Goal: Task Accomplishment & Management: Manage account settings

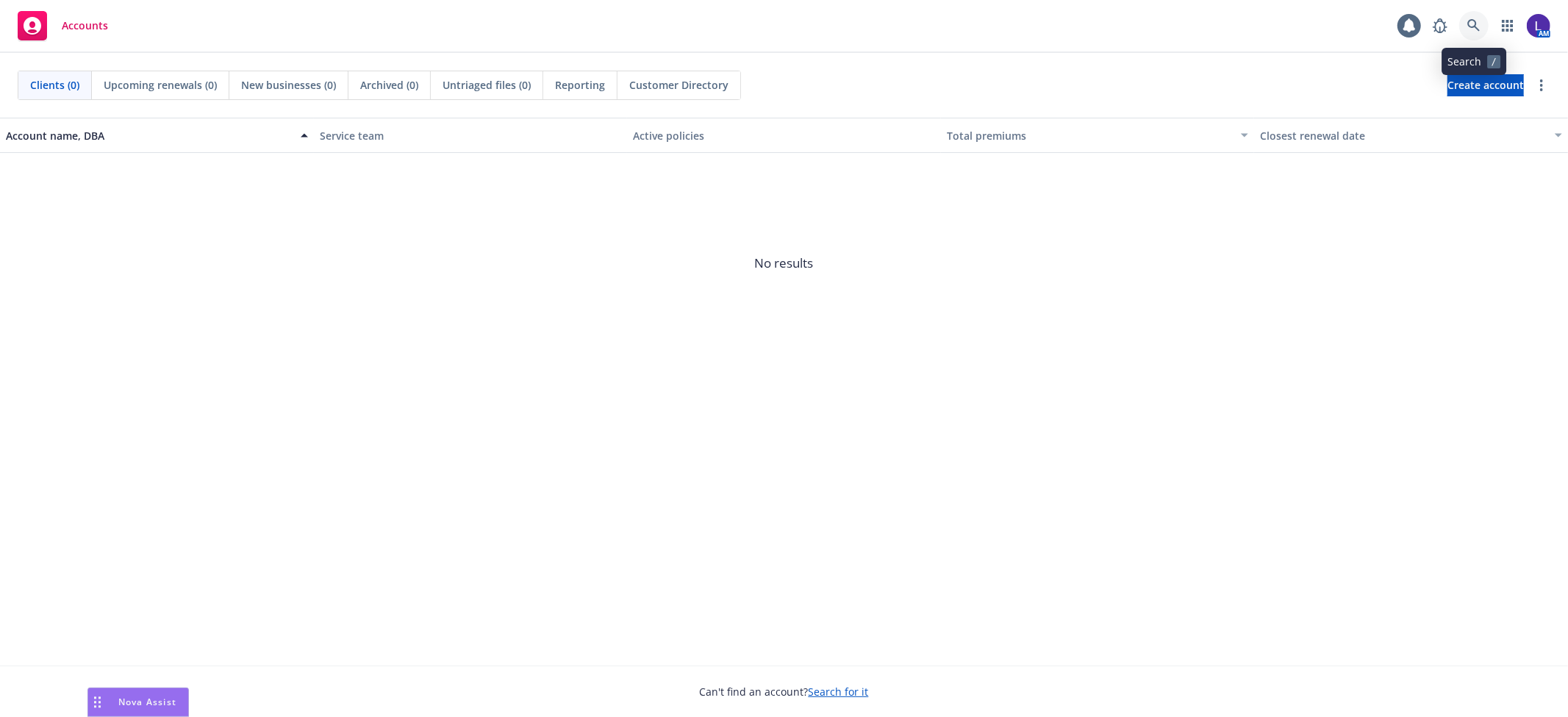
click at [1473, 25] on icon at bounding box center [1474, 25] width 13 height 13
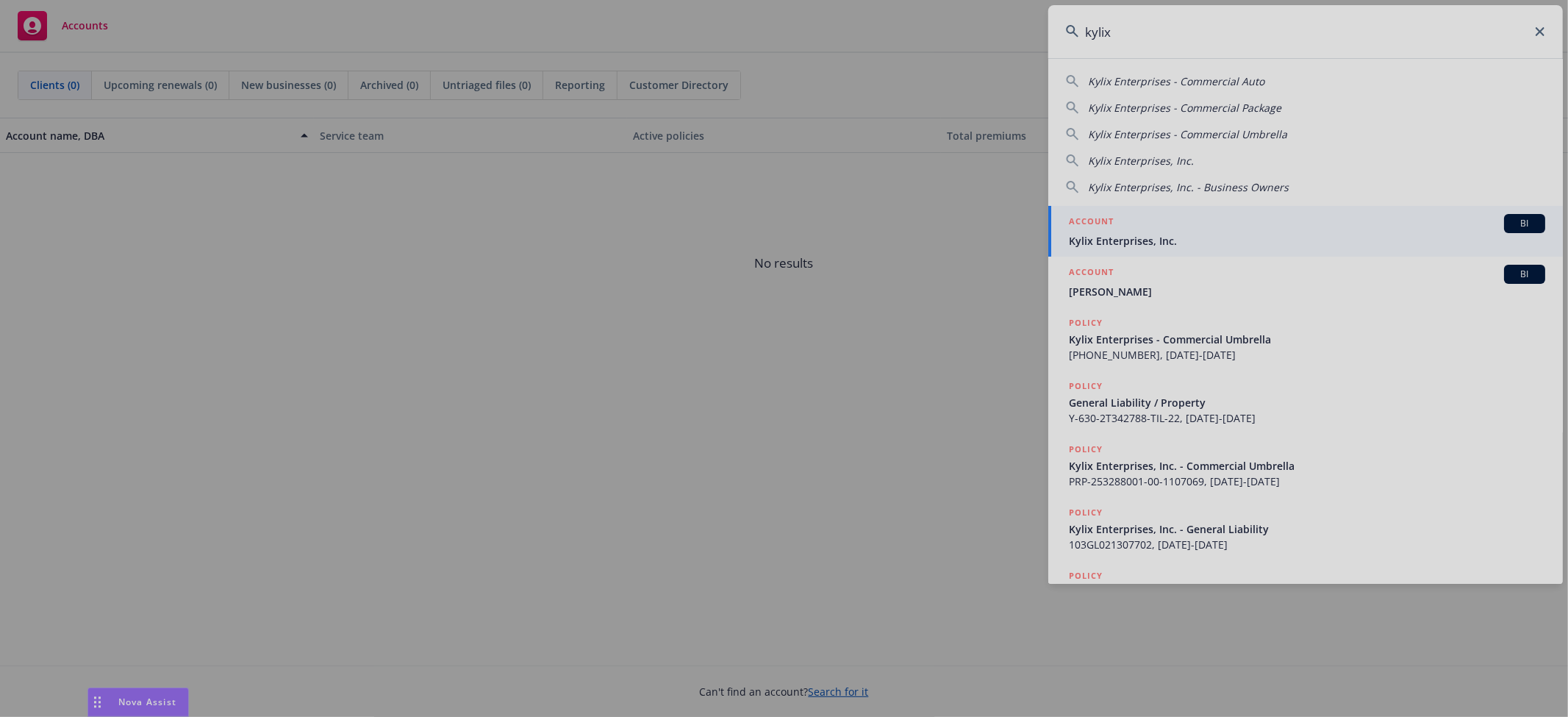
type input "kylix"
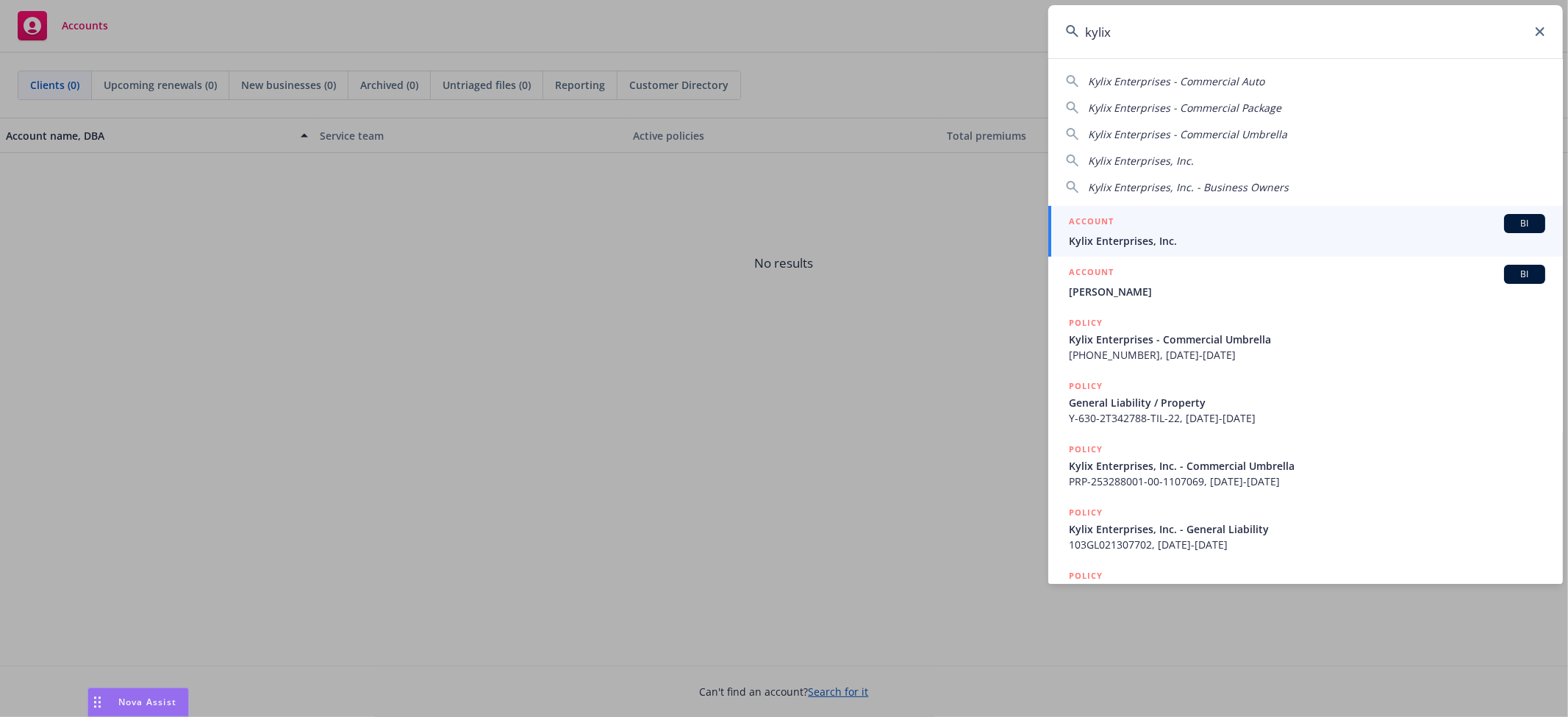
click at [1138, 229] on div "ACCOUNT BI" at bounding box center [1307, 222] width 476 height 19
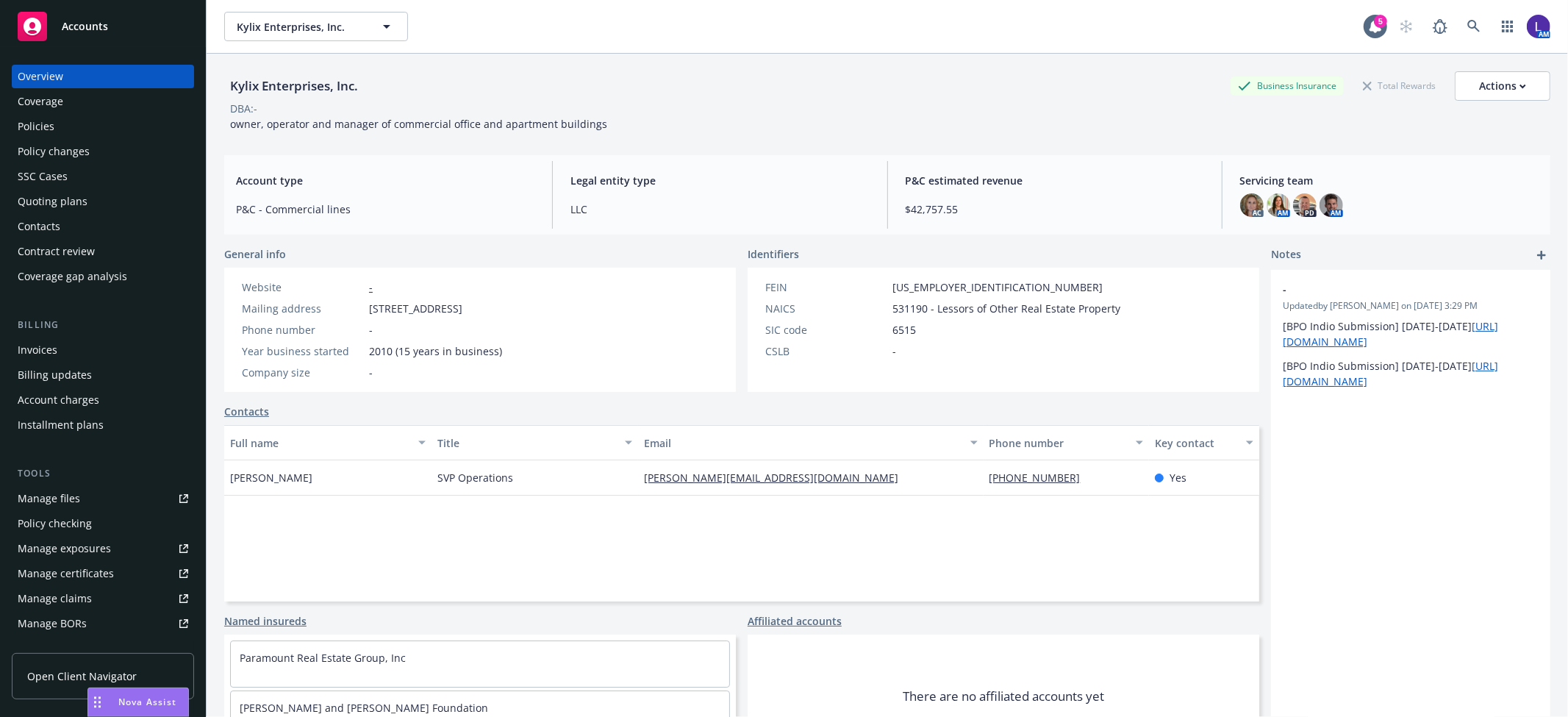
click at [83, 130] on div "Policies" at bounding box center [102, 127] width 170 height 24
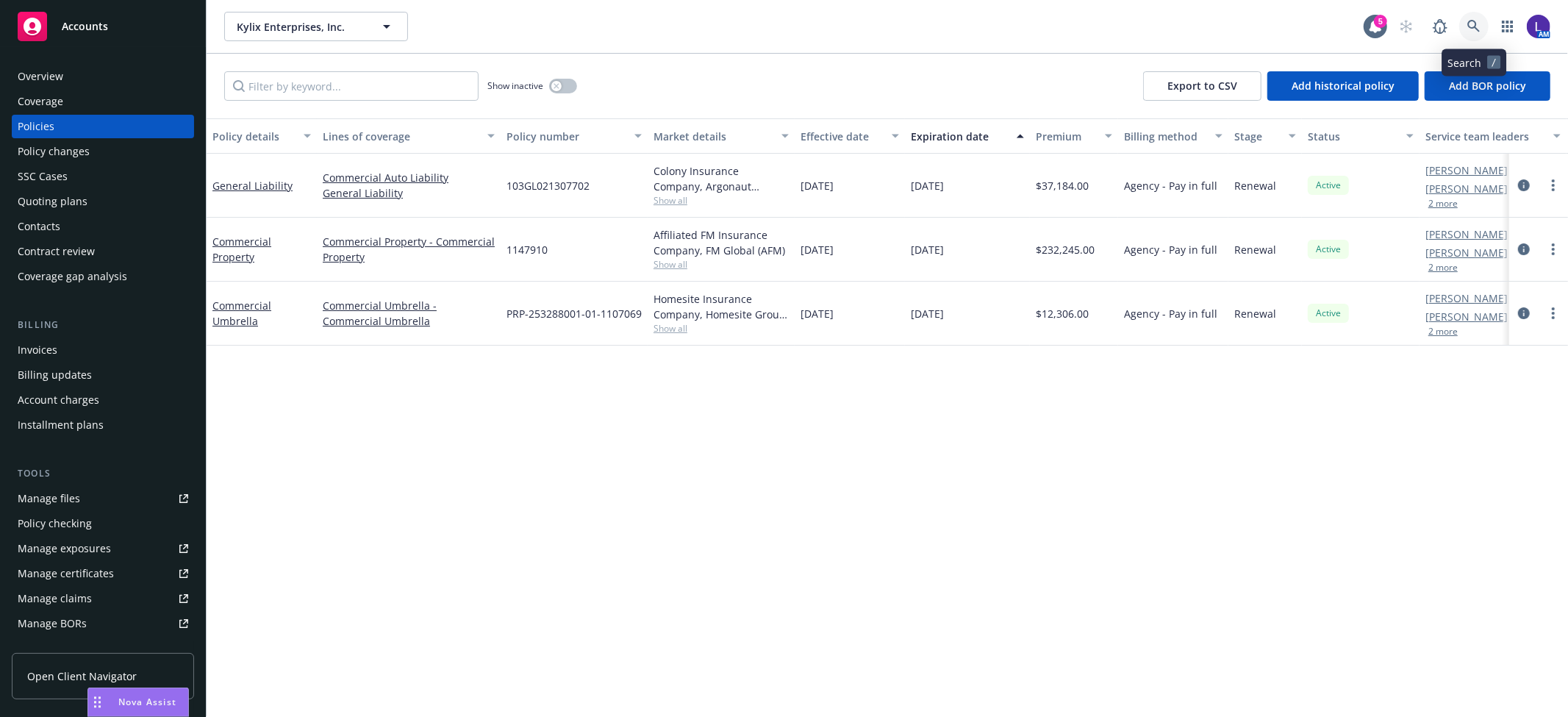
click at [1471, 21] on icon at bounding box center [1474, 26] width 13 height 13
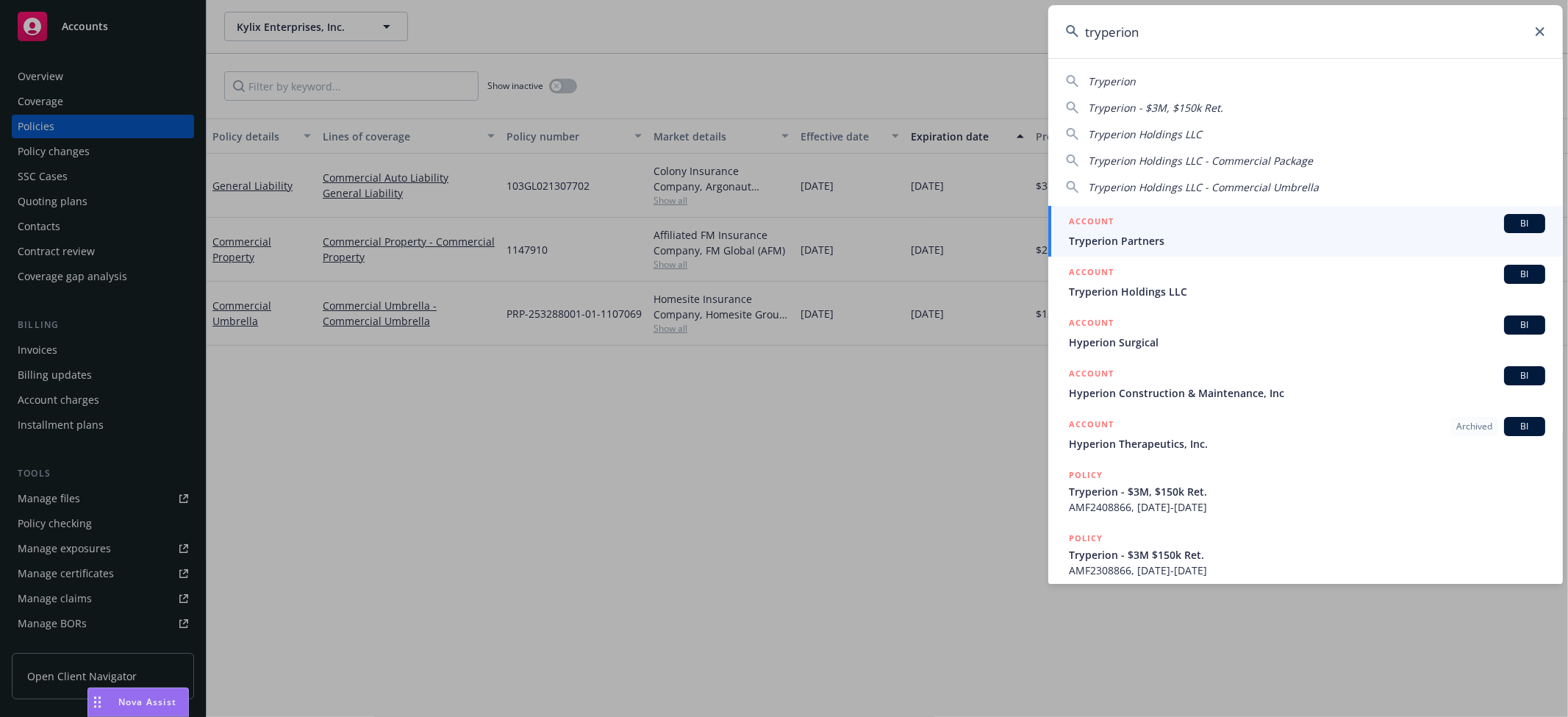
type input "tryperion"
click at [1177, 223] on div "ACCOUNT BI" at bounding box center [1307, 222] width 476 height 19
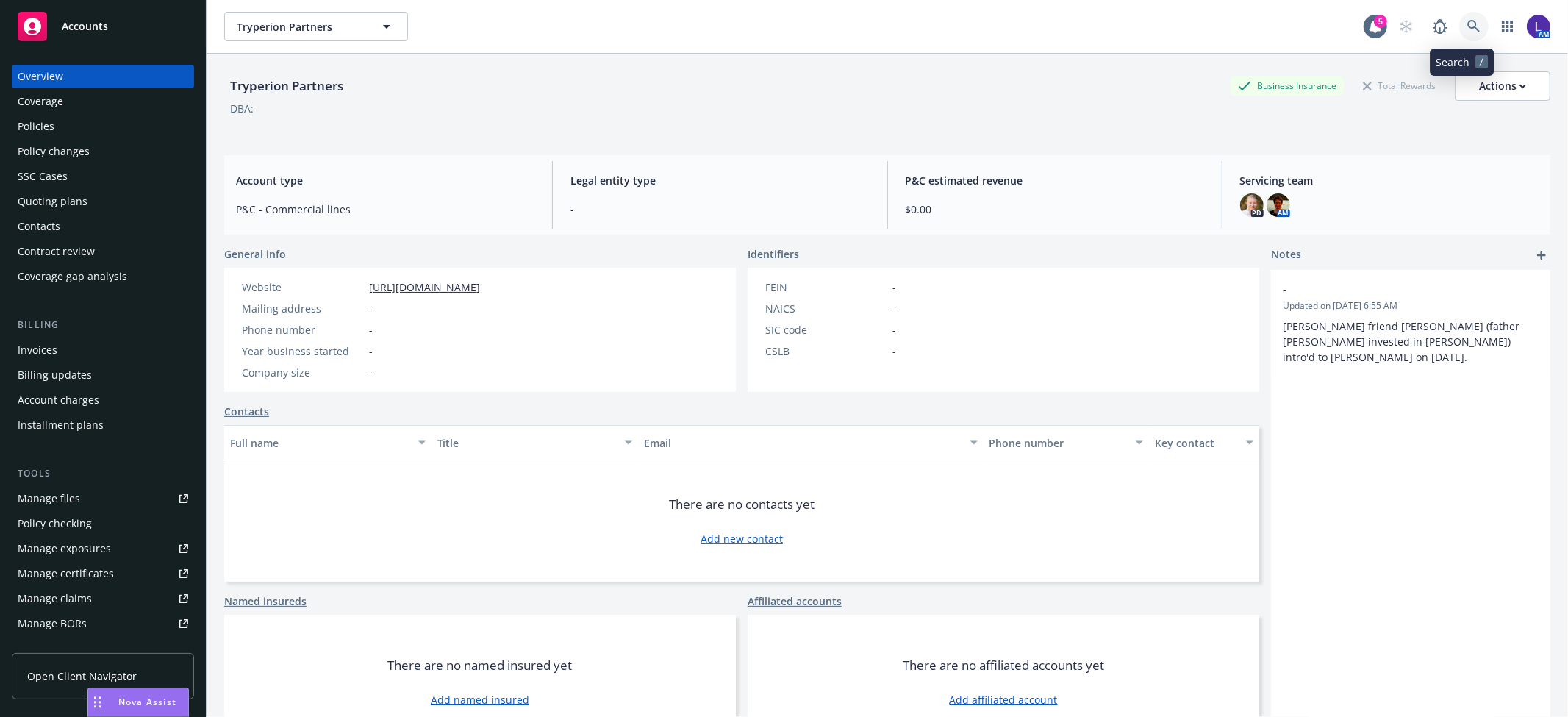
click at [1468, 21] on icon at bounding box center [1474, 26] width 13 height 13
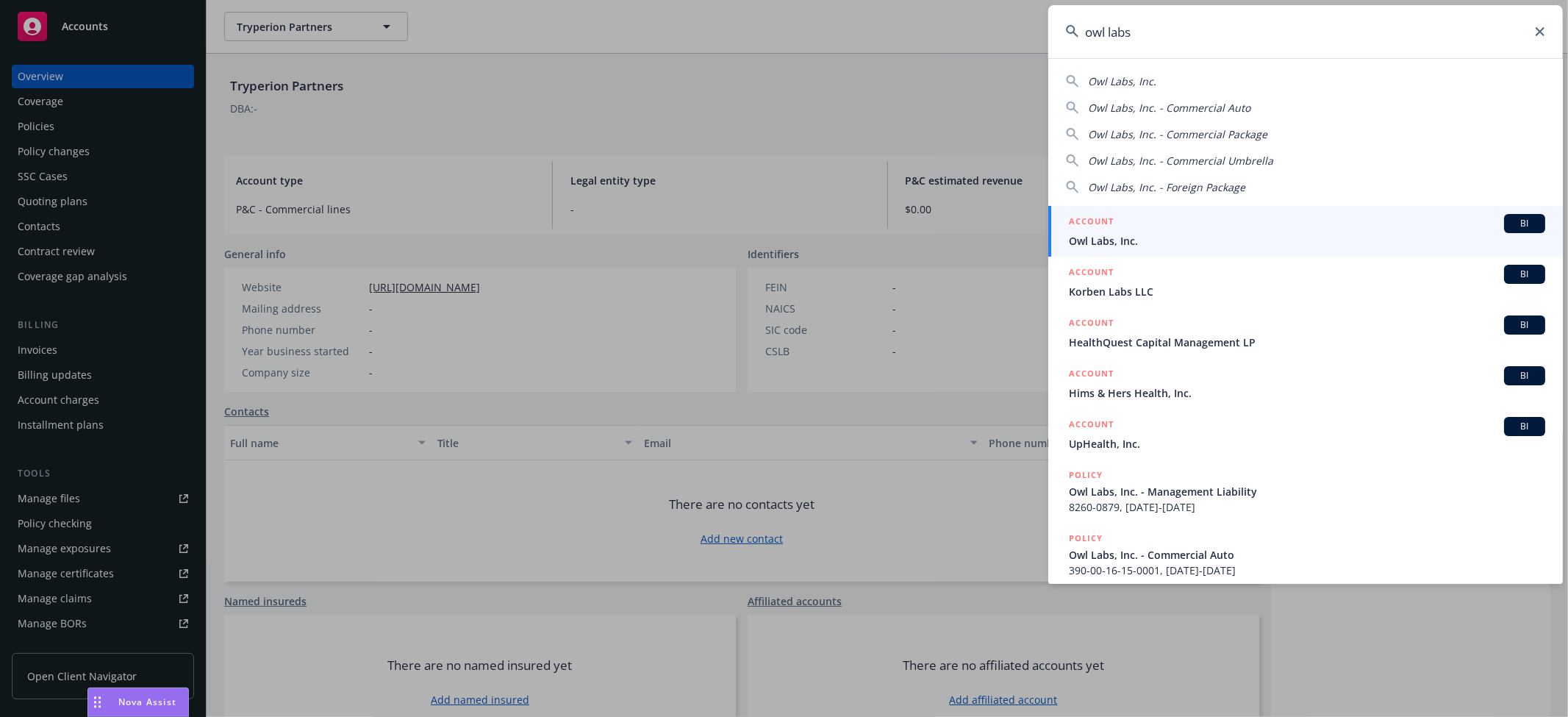
type input "owl labs"
click at [1104, 238] on span "Owl Labs, Inc." at bounding box center [1307, 241] width 476 height 16
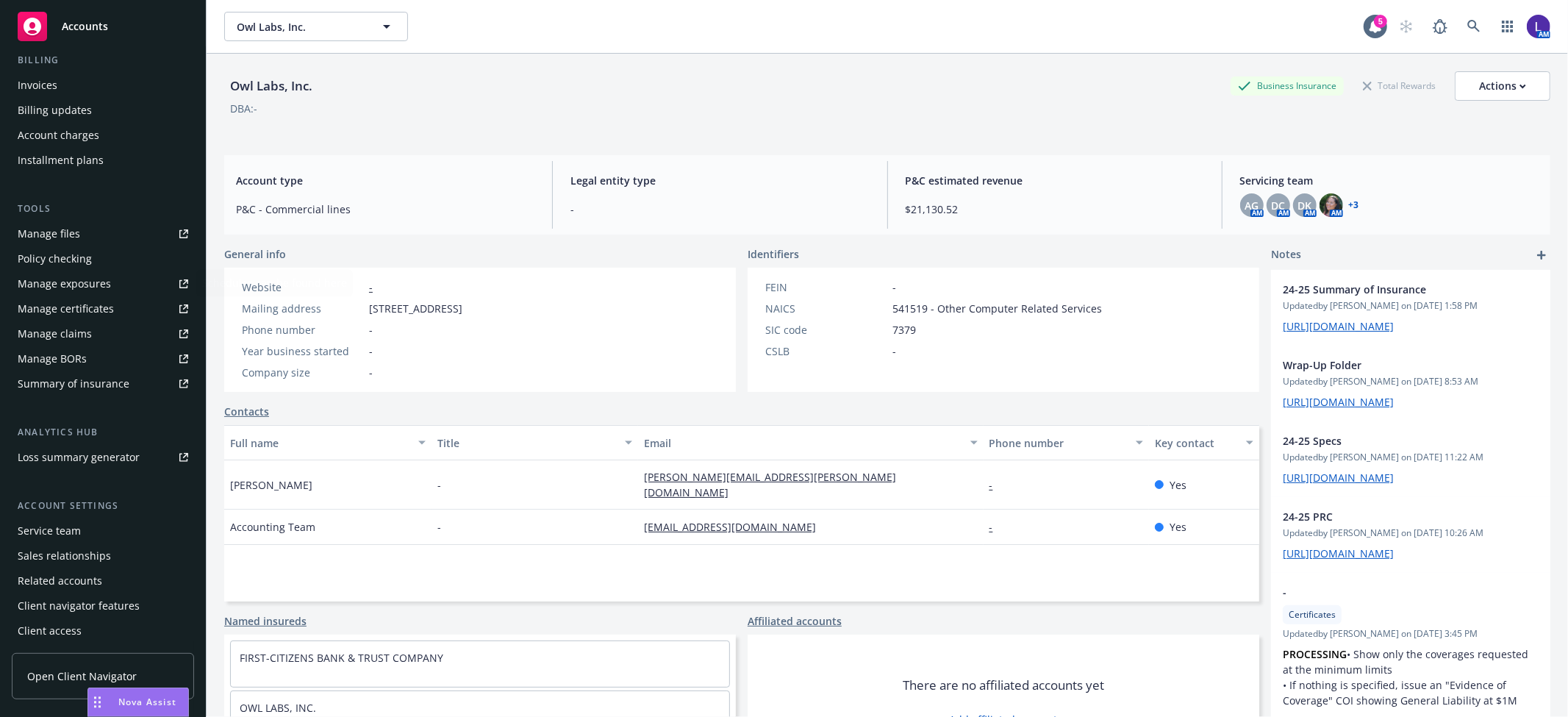
scroll to position [266, 0]
click at [55, 529] on div "Service team" at bounding box center [49, 530] width 63 height 24
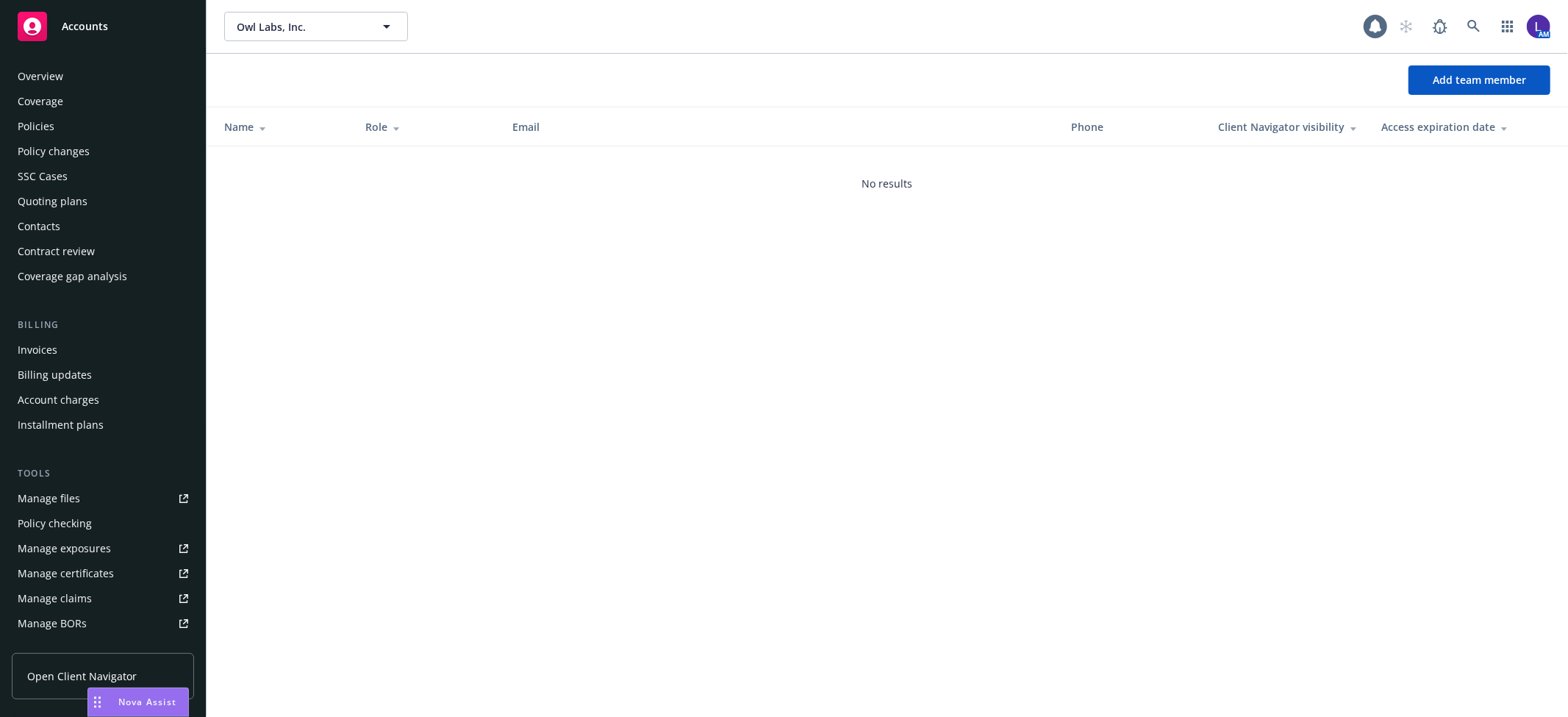
scroll to position [267, 0]
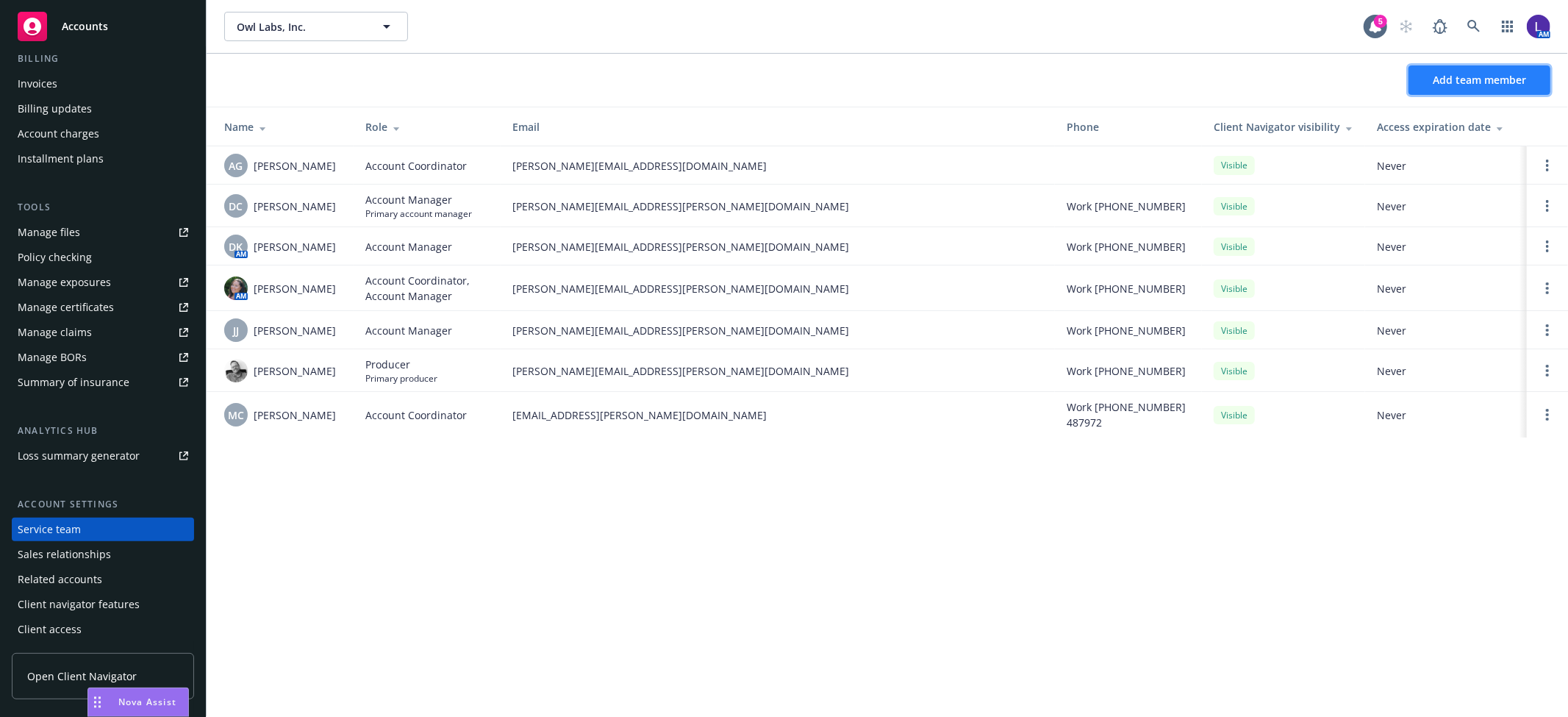
click at [1471, 77] on span "Add team member" at bounding box center [1479, 80] width 93 height 14
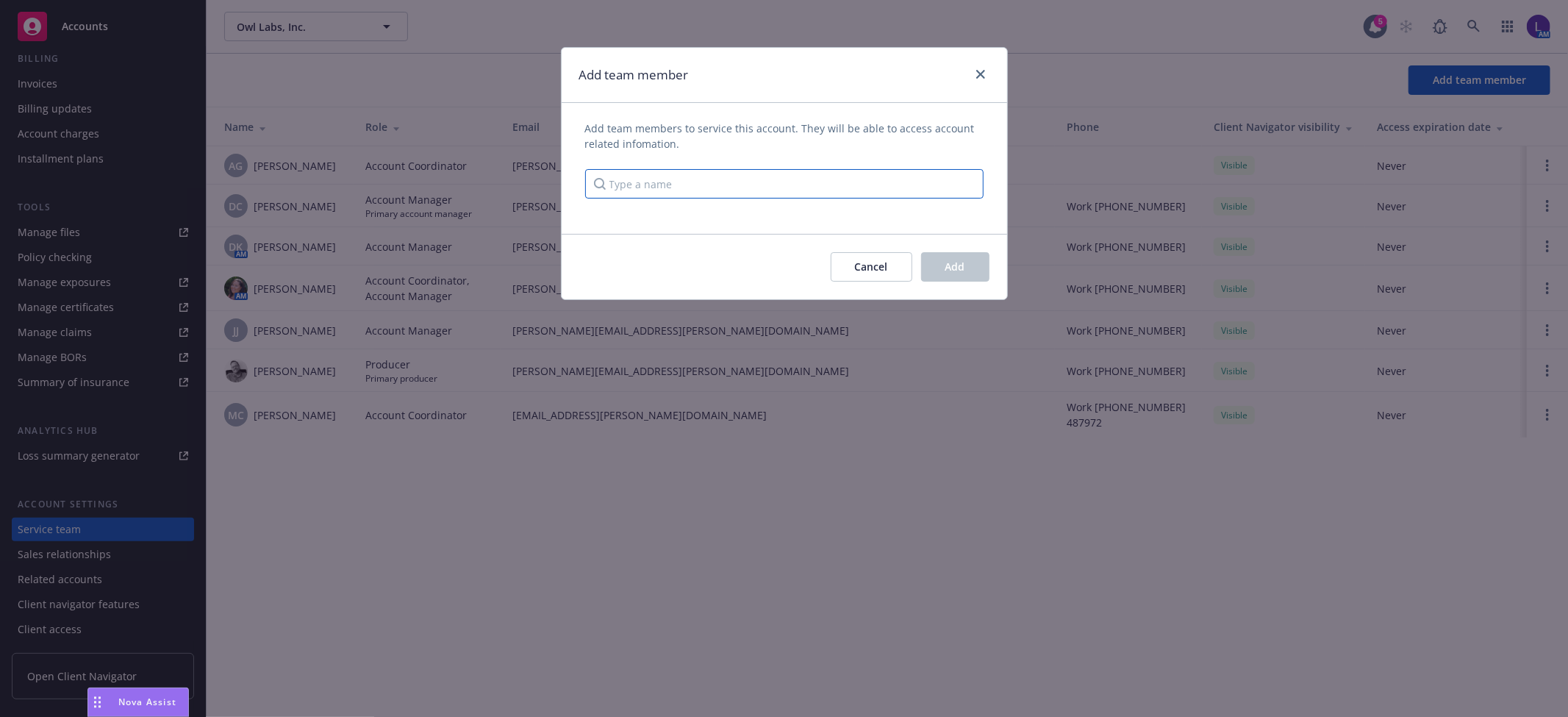
click at [759, 181] on input "Type a name" at bounding box center [784, 184] width 398 height 30
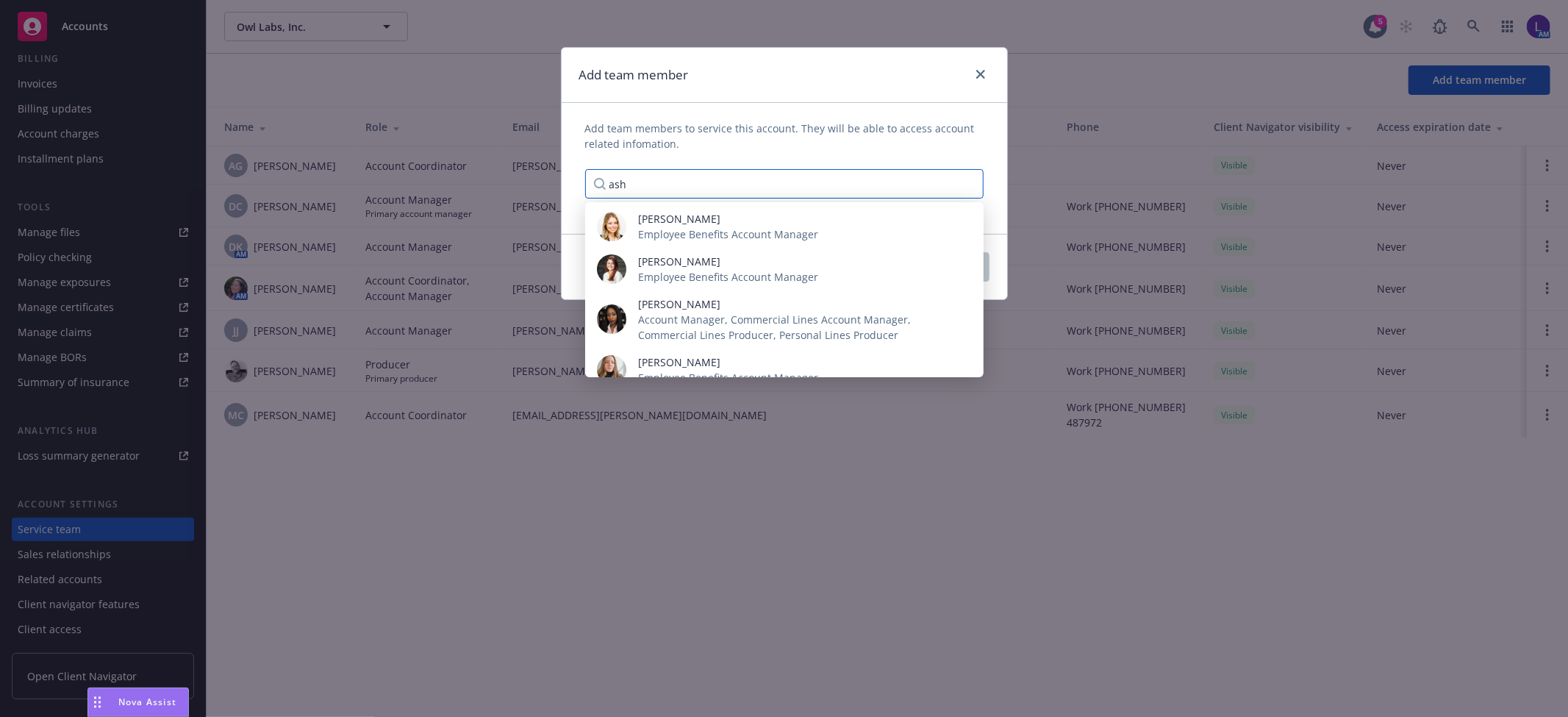
type input "ash"
